Goal: Find specific page/section: Find specific page/section

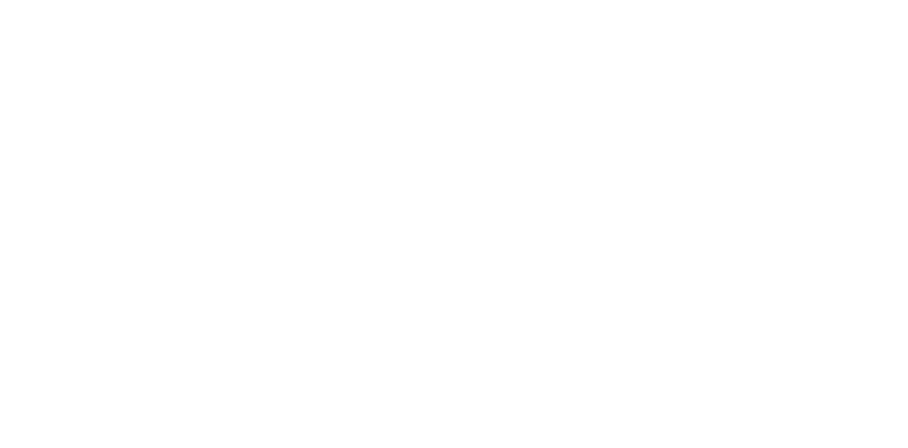
type input "c"
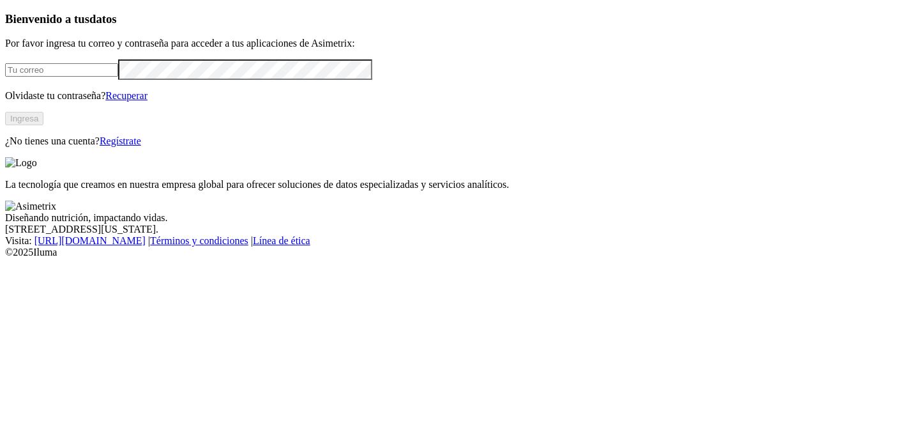
click at [118, 77] on input "email" at bounding box center [61, 69] width 113 height 13
type input "[PERSON_NAME][EMAIL_ADDRESS][PERSON_NAME][DOMAIN_NAME]"
click at [43, 125] on button "Ingresa" at bounding box center [24, 118] width 38 height 13
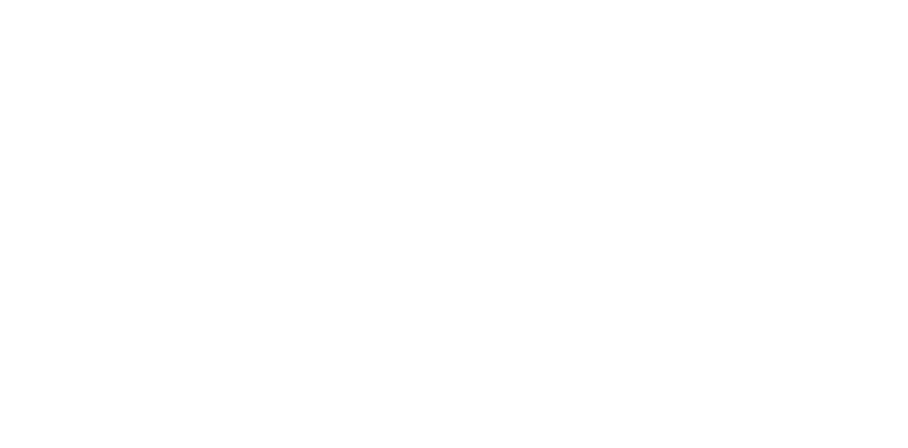
drag, startPoint x: 883, startPoint y: 22, endPoint x: 876, endPoint y: 26, distance: 7.7
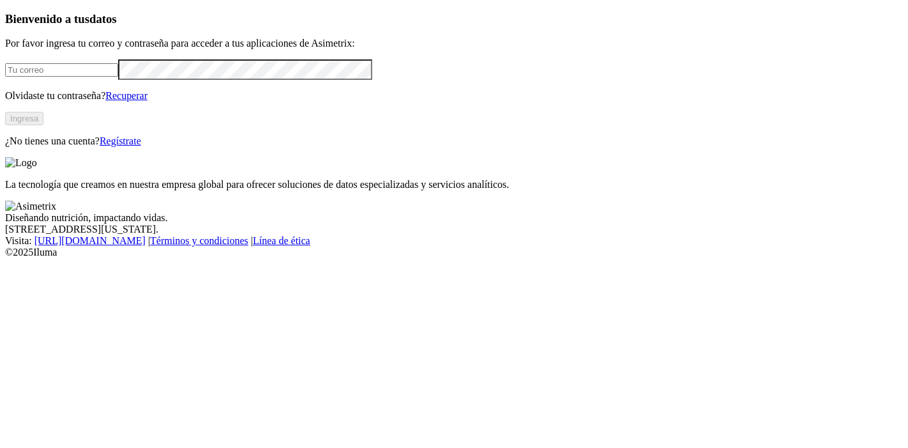
click at [118, 77] on input "email" at bounding box center [61, 69] width 113 height 13
type input "[PERSON_NAME][EMAIL_ADDRESS][PERSON_NAME][DOMAIN_NAME]"
click at [43, 125] on button "Ingresa" at bounding box center [24, 118] width 38 height 13
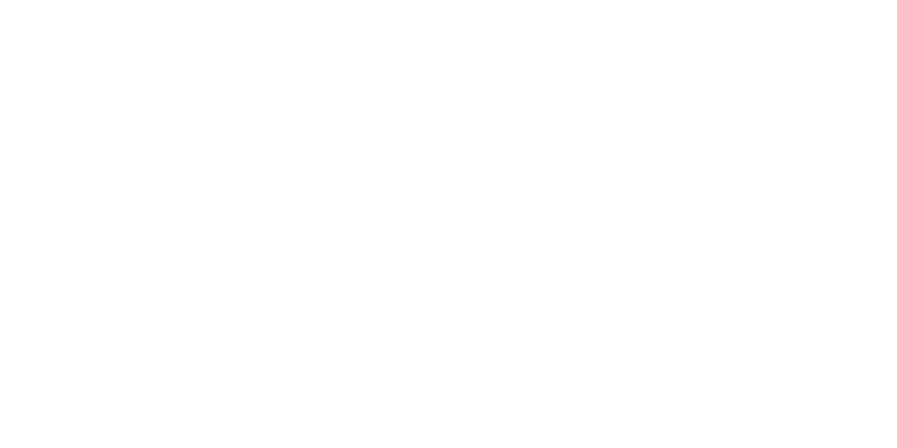
drag, startPoint x: 426, startPoint y: 29, endPoint x: 363, endPoint y: 70, distance: 75.6
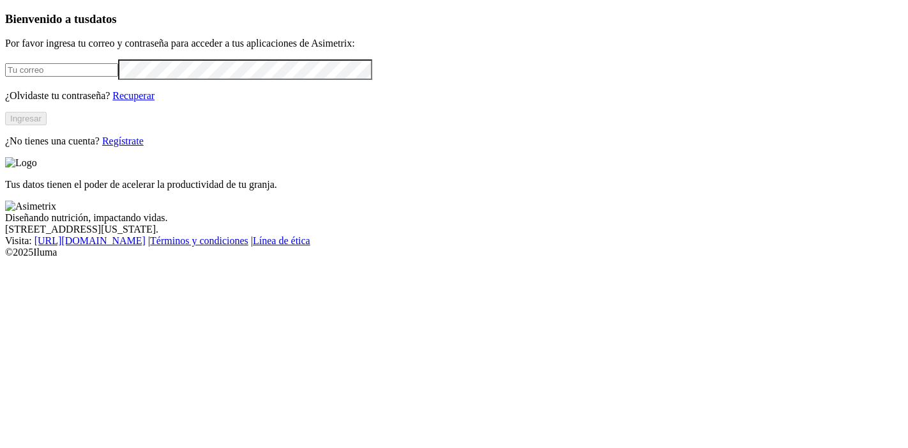
click at [118, 77] on input "email" at bounding box center [61, 69] width 113 height 13
type input "[PERSON_NAME][EMAIL_ADDRESS][PERSON_NAME][DOMAIN_NAME]"
click at [47, 125] on button "Ingresar" at bounding box center [26, 118] width 42 height 13
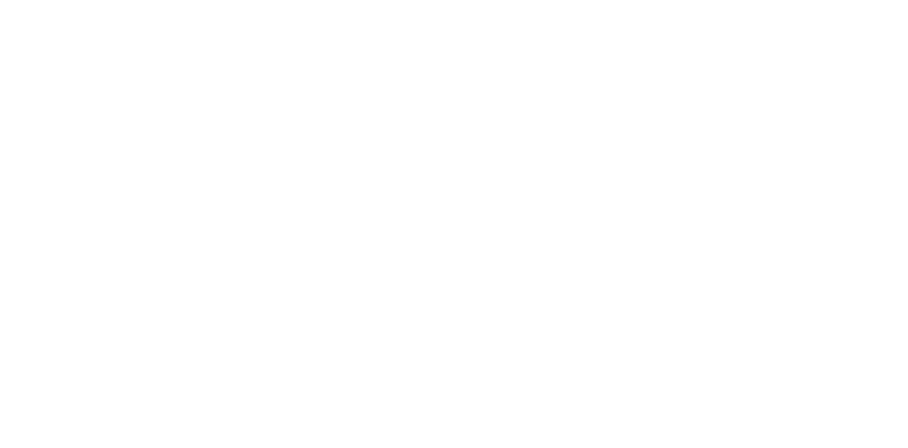
type input "cer"
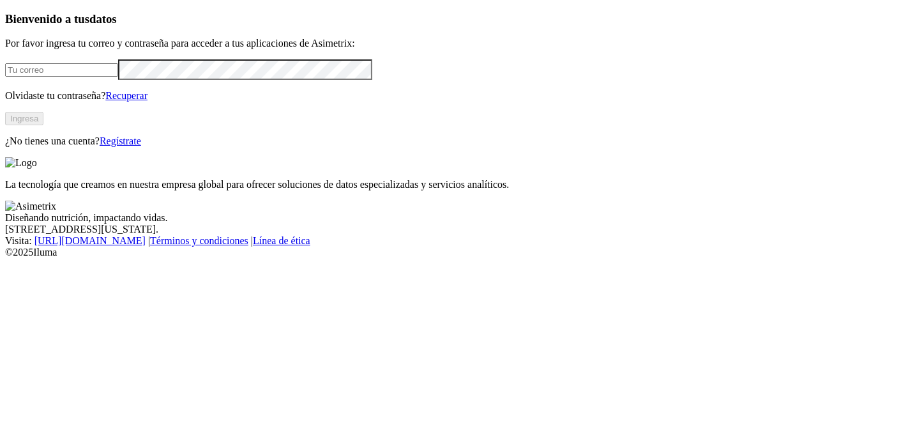
click at [118, 77] on input "email" at bounding box center [61, 69] width 113 height 13
type input "damian.garcia@asimetrix.co"
click at [43, 125] on button "Ingresa" at bounding box center [24, 118] width 38 height 13
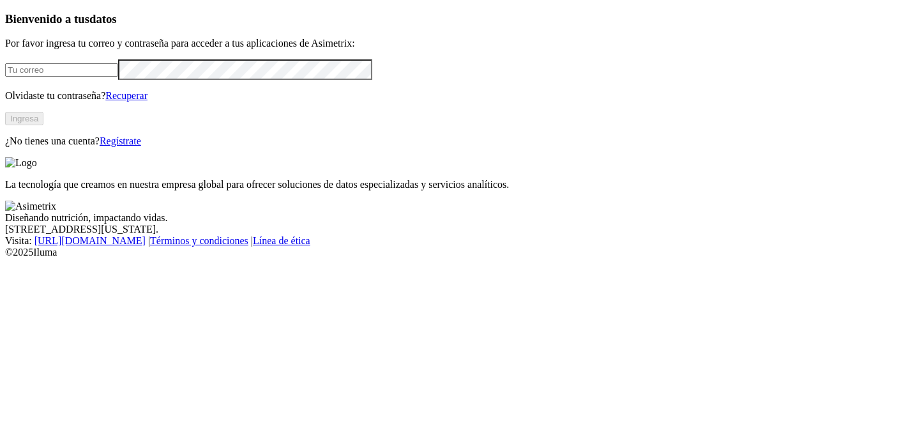
click at [144, 80] on form at bounding box center [454, 69] width 898 height 20
click at [118, 77] on input "email" at bounding box center [61, 69] width 113 height 13
type input "damian.garcia@asimetrix.co"
click at [43, 125] on button "Ingresa" at bounding box center [24, 118] width 38 height 13
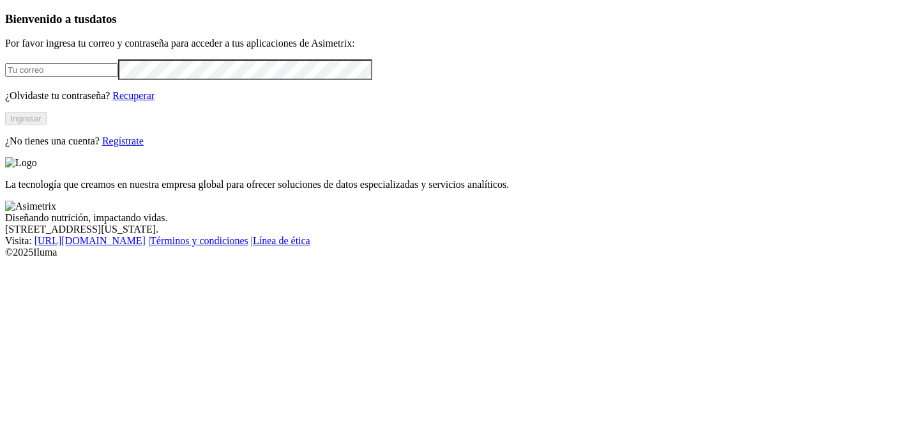
click at [118, 77] on input "email" at bounding box center [61, 69] width 113 height 13
type input "[PERSON_NAME][EMAIL_ADDRESS][PERSON_NAME][DOMAIN_NAME]"
click at [47, 125] on button "Ingresar" at bounding box center [26, 118] width 42 height 13
